Goal: Task Accomplishment & Management: Use online tool/utility

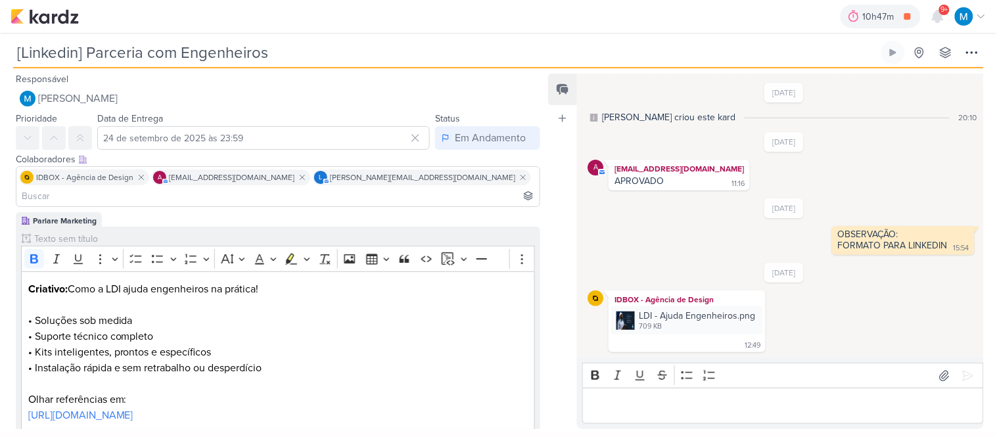
scroll to position [95, 0]
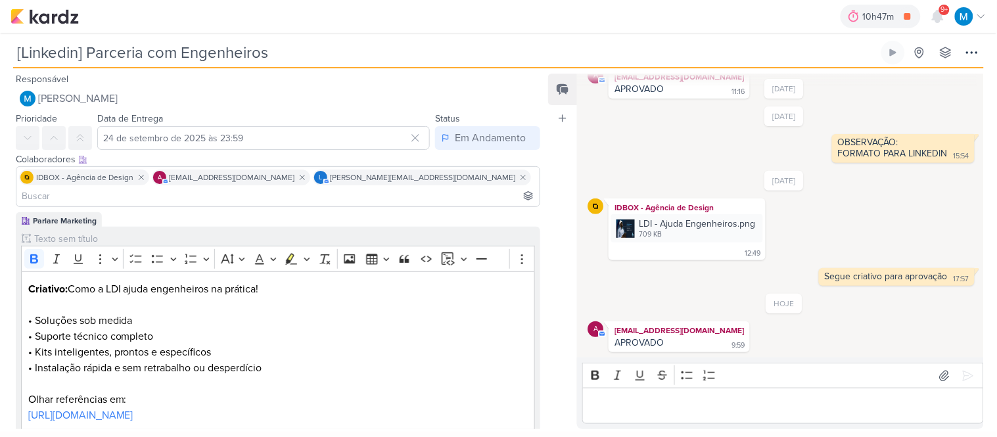
click at [423, 188] on input at bounding box center [278, 196] width 518 height 16
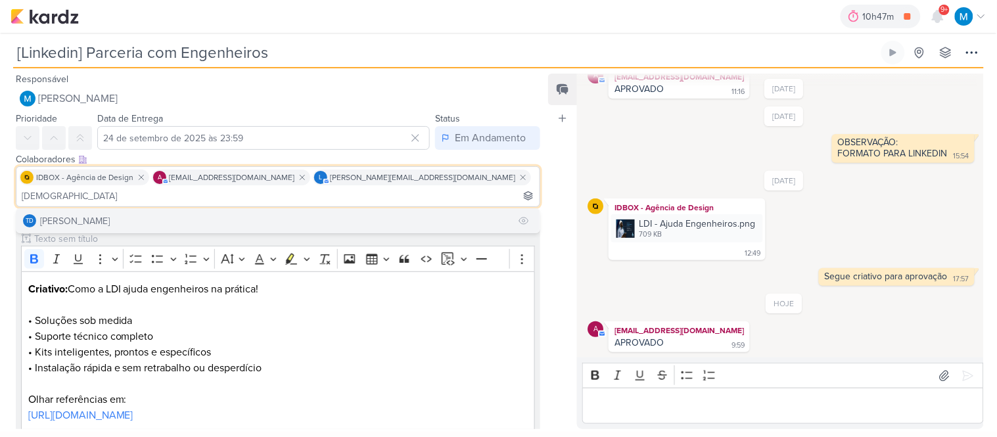
type input "[DEMOGRAPHIC_DATA]"
click at [253, 209] on button "Td Thais de carvalho" at bounding box center [277, 221] width 523 height 24
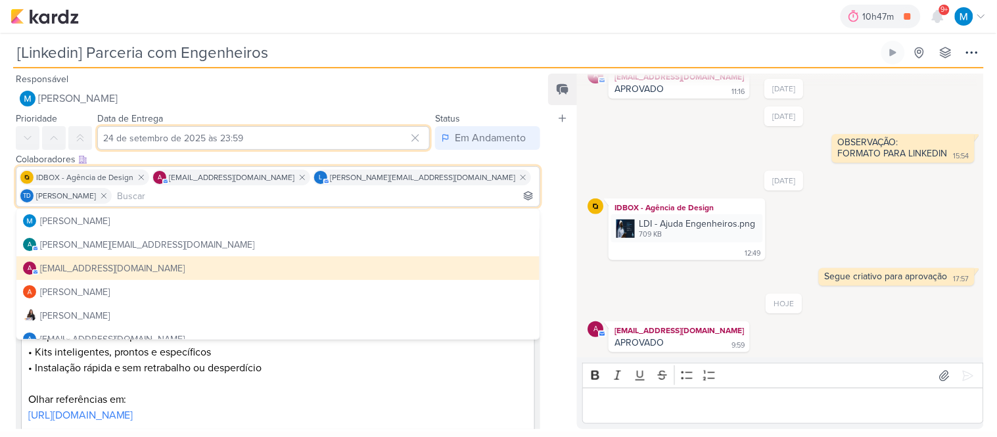
click at [252, 141] on input "24 de setembro de 2025 às 23:59" at bounding box center [263, 138] width 333 height 24
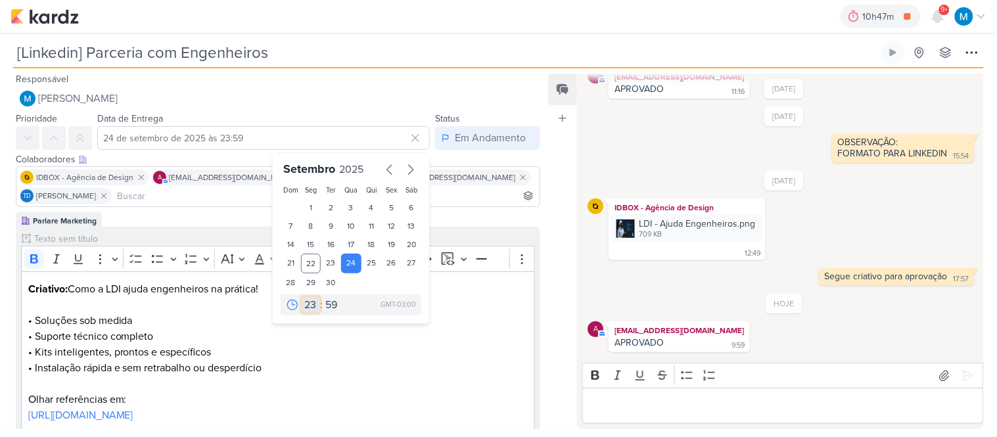
click at [310, 301] on select "00 01 02 03 04 05 06 07 08 09 10 11 12 13 14 15 16 17 18 19 20 21 22 23" at bounding box center [311, 305] width 18 height 16
select select "9"
click at [302, 297] on select "00 01 02 03 04 05 06 07 08 09 10 11 12 13 14 15 16 17 18 19 20 21 22 23" at bounding box center [311, 305] width 18 height 16
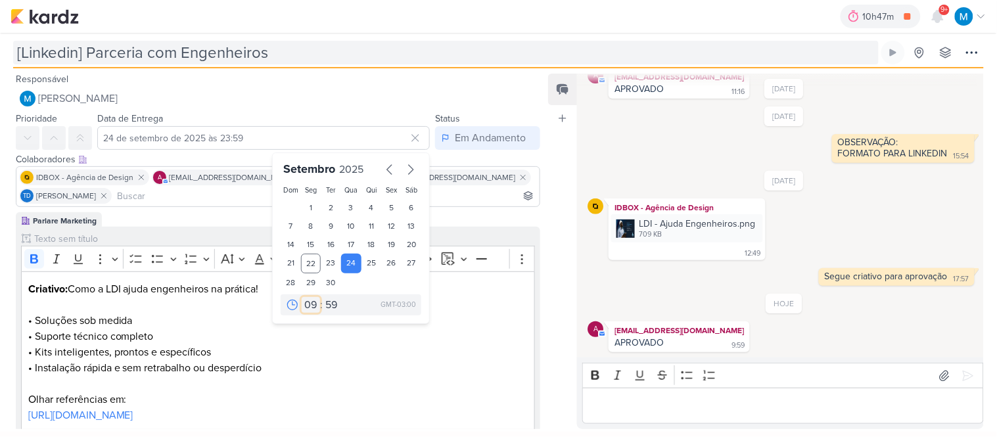
type input "[DATE] 09:59"
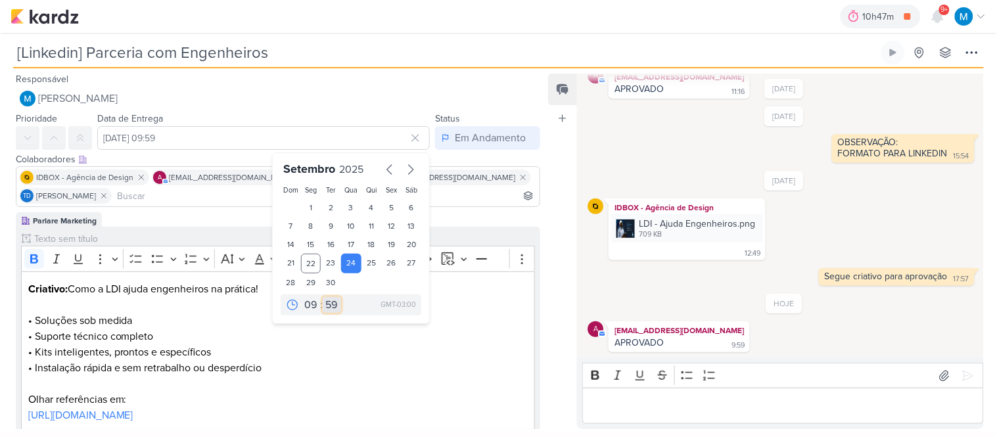
click at [326, 302] on select "00 05 10 15 20 25 30 35 40 45 50 55 59" at bounding box center [332, 305] width 18 height 16
select select "45"
click at [323, 297] on select "00 05 10 15 20 25 30 35 40 45 50 55 59" at bounding box center [332, 305] width 18 height 16
type input "24 de setembro de 2025 às 09:45"
click at [444, 376] on p "Editor editing area: main" at bounding box center [278, 384] width 500 height 16
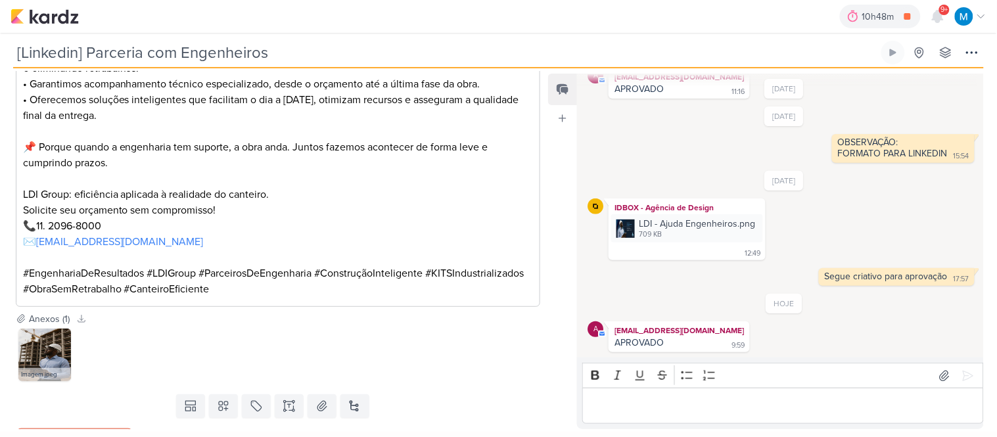
scroll to position [656, 0]
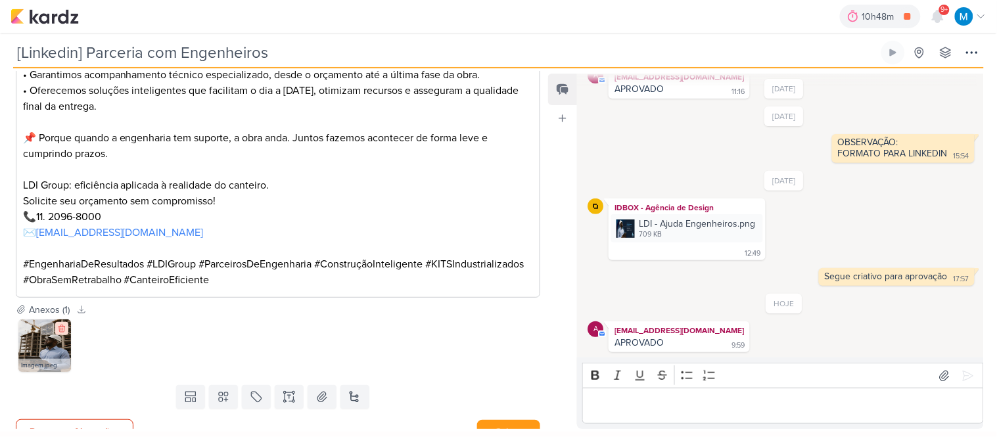
click at [64, 325] on icon at bounding box center [62, 328] width 6 height 7
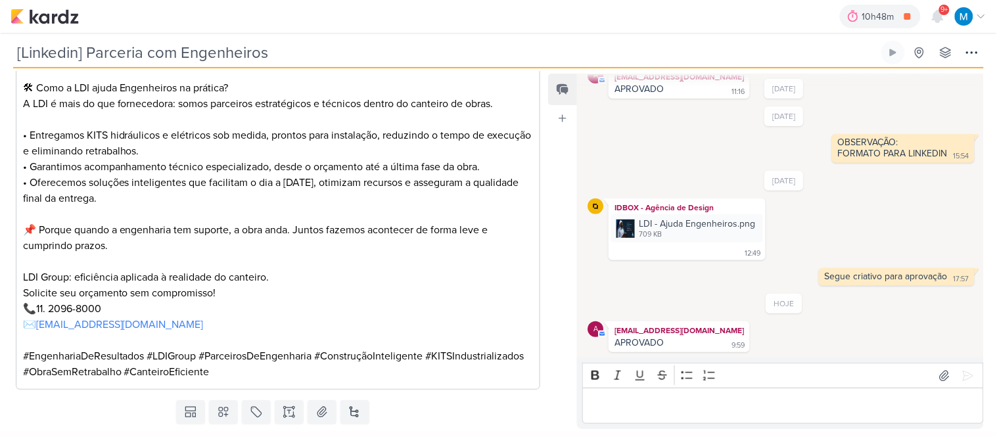
scroll to position [579, 0]
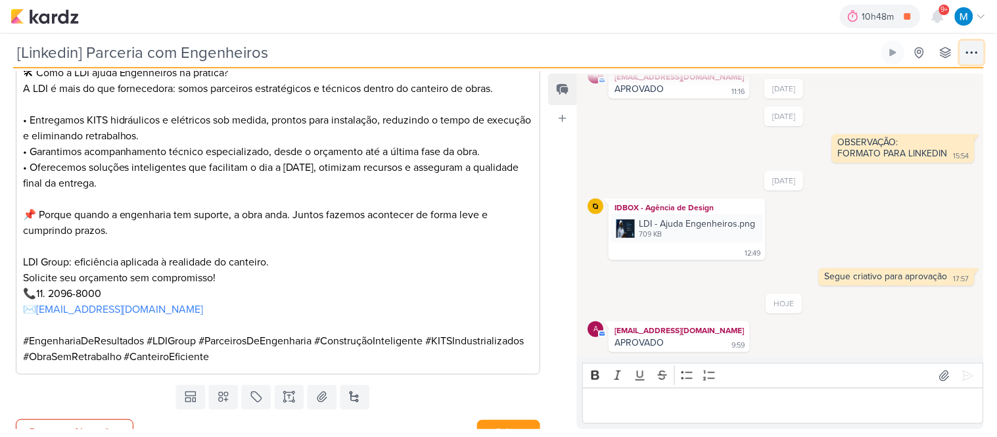
click at [966, 53] on icon at bounding box center [972, 53] width 16 height 16
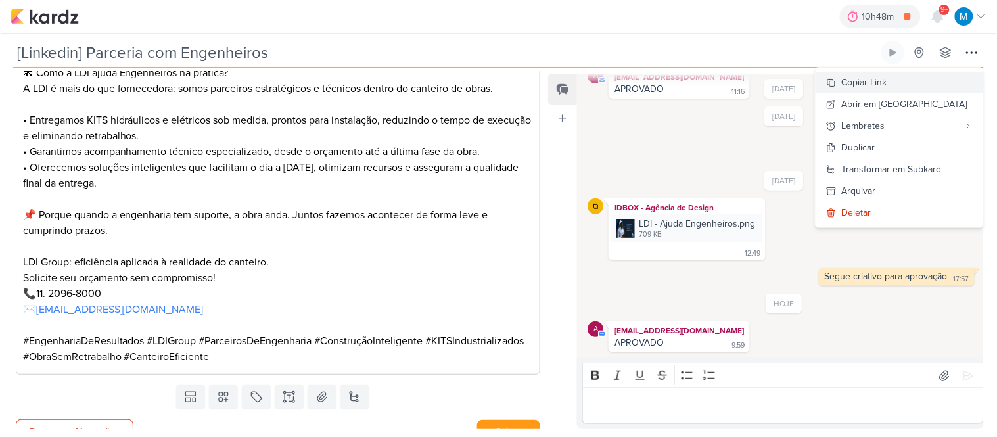
click at [918, 76] on button "Copiar Link" at bounding box center [900, 83] width 168 height 22
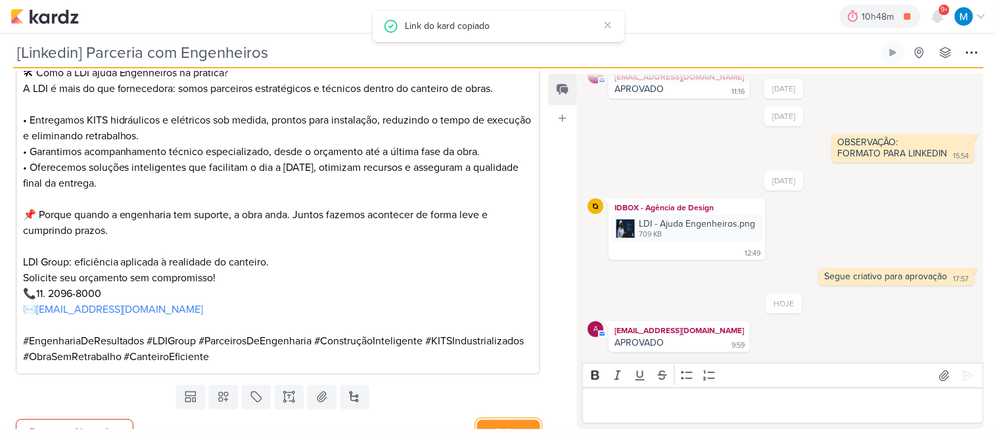
click at [507, 421] on button "Salvar" at bounding box center [508, 432] width 63 height 24
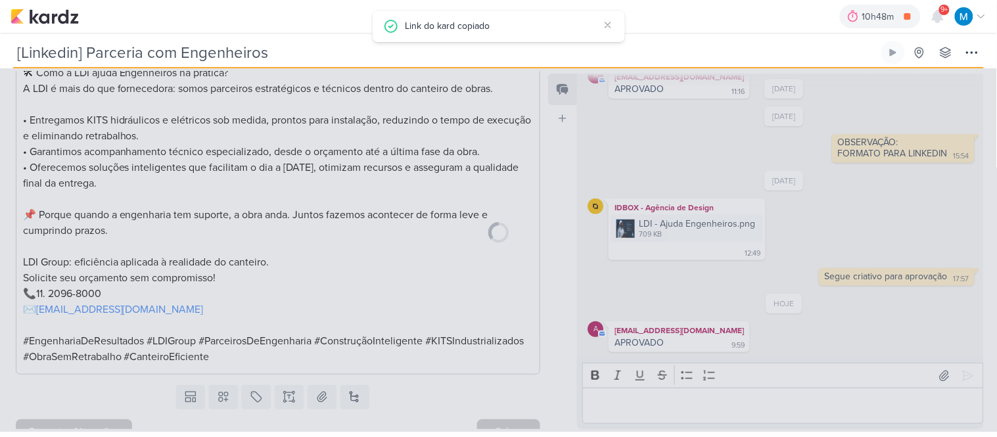
scroll to position [577, 0]
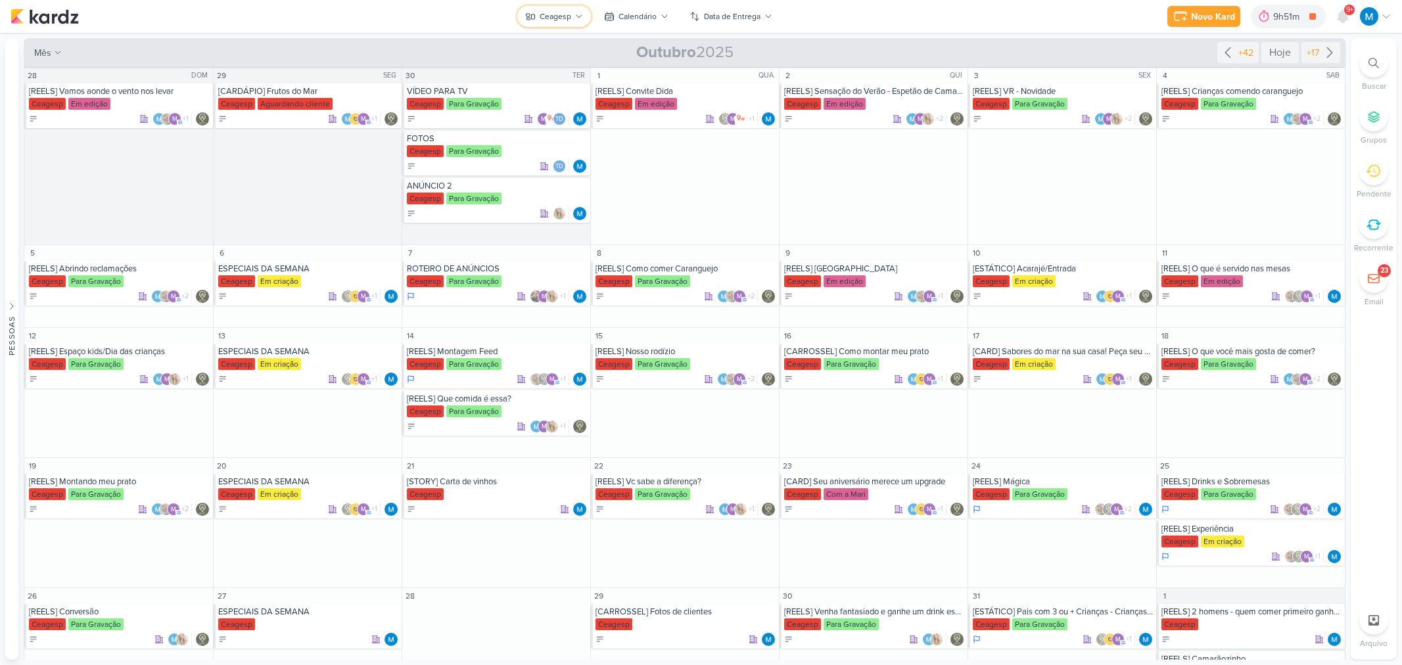
click at [580, 12] on icon at bounding box center [579, 16] width 8 height 8
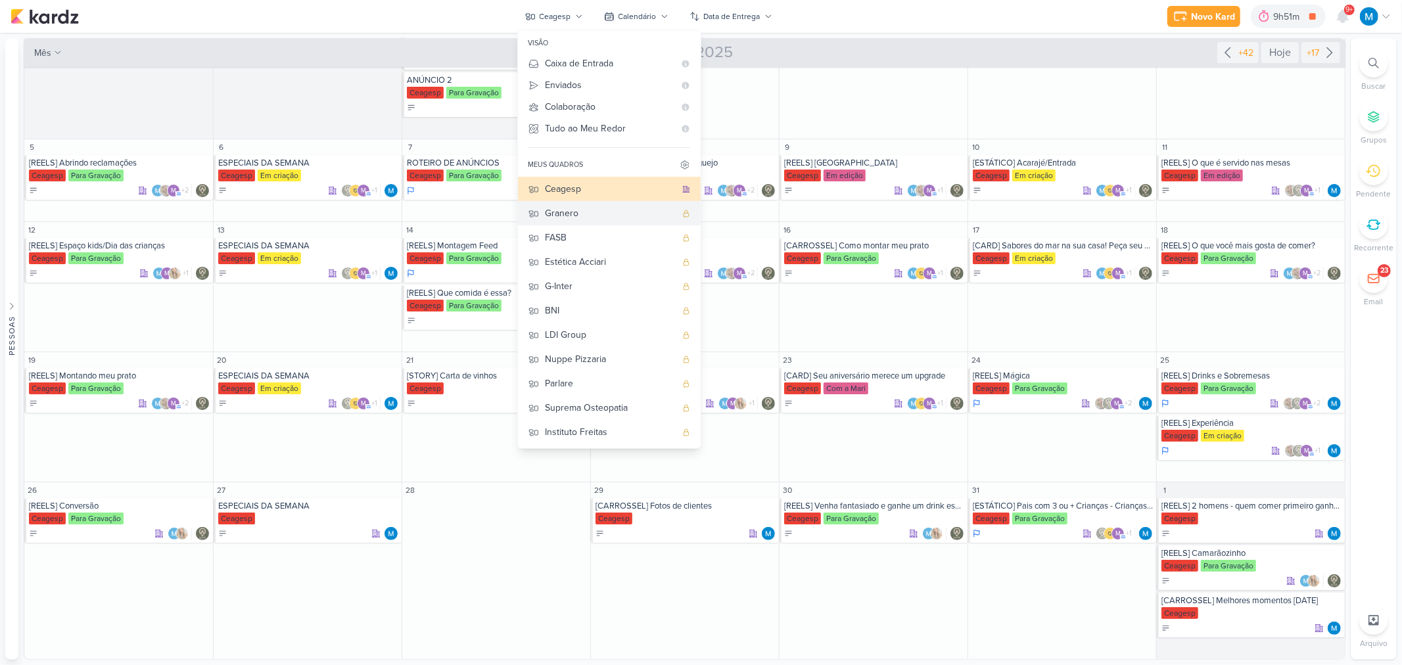
click at [585, 216] on div "Granero" at bounding box center [611, 213] width 130 height 14
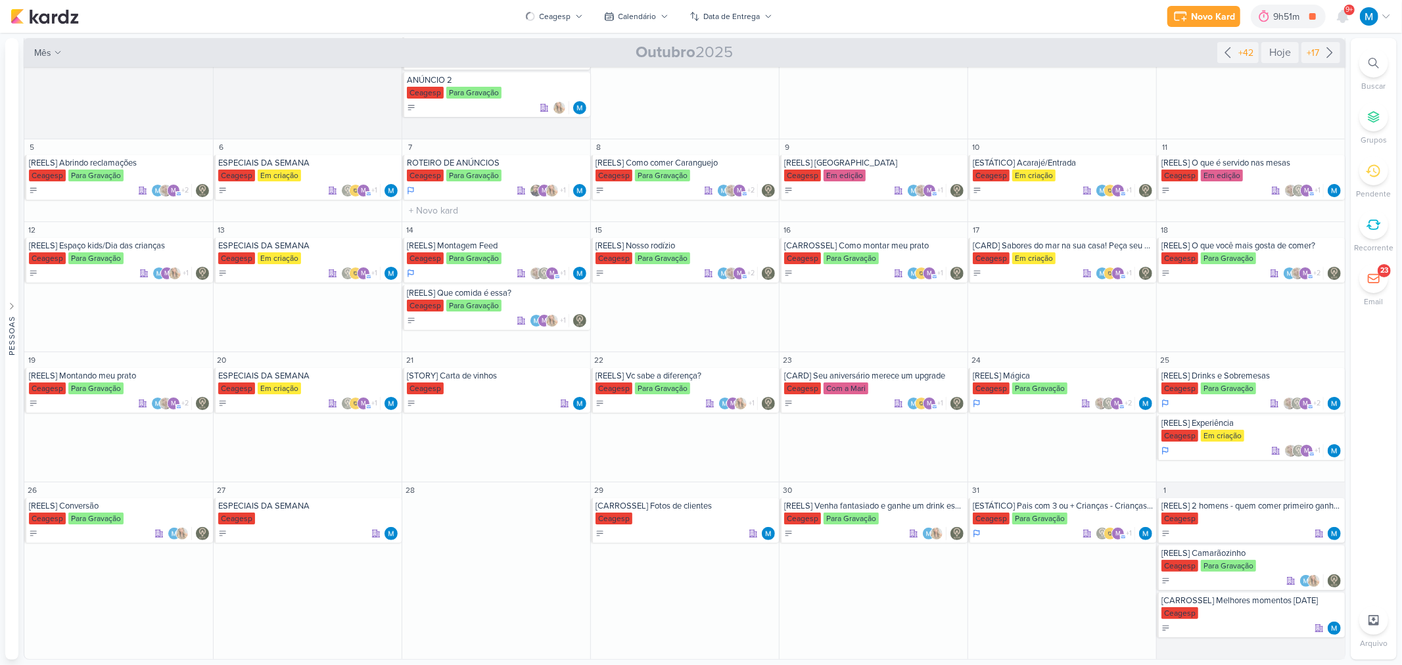
scroll to position [0, 0]
